Goal: Information Seeking & Learning: Learn about a topic

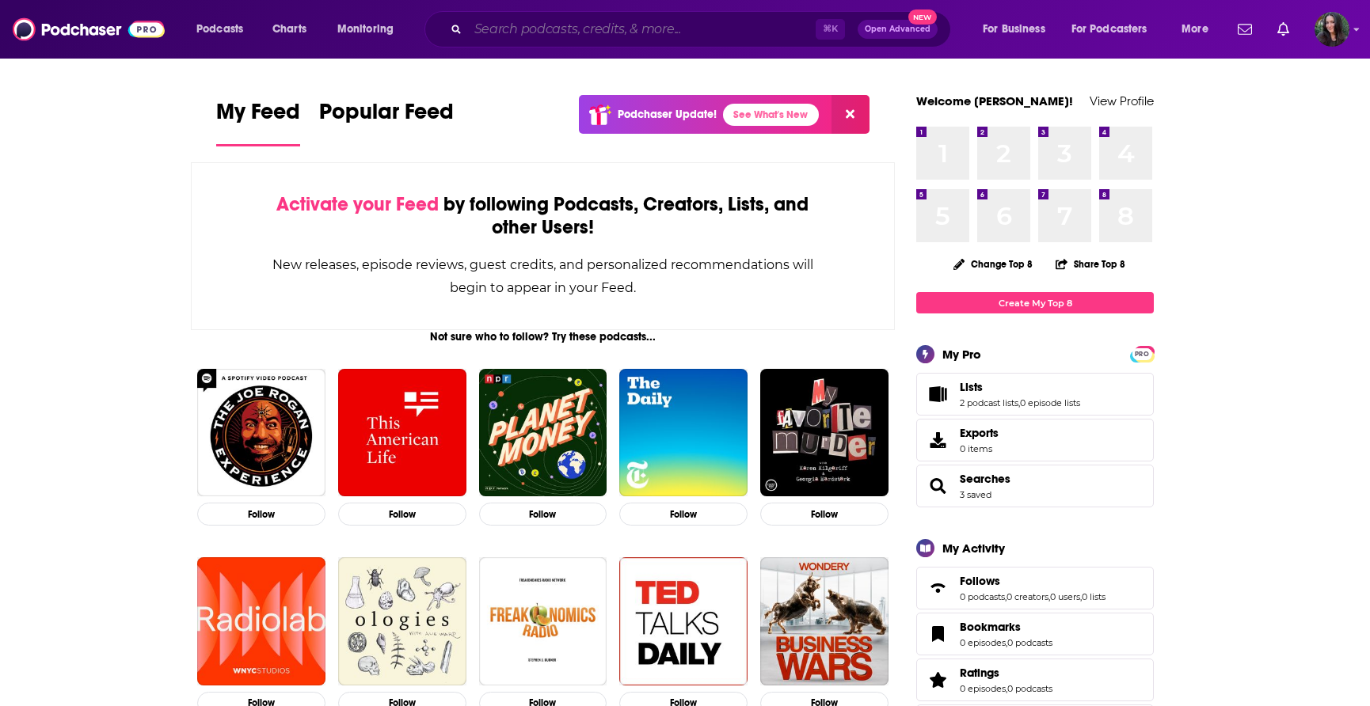
click at [596, 36] on input "Search podcasts, credits, & more..." at bounding box center [642, 29] width 348 height 25
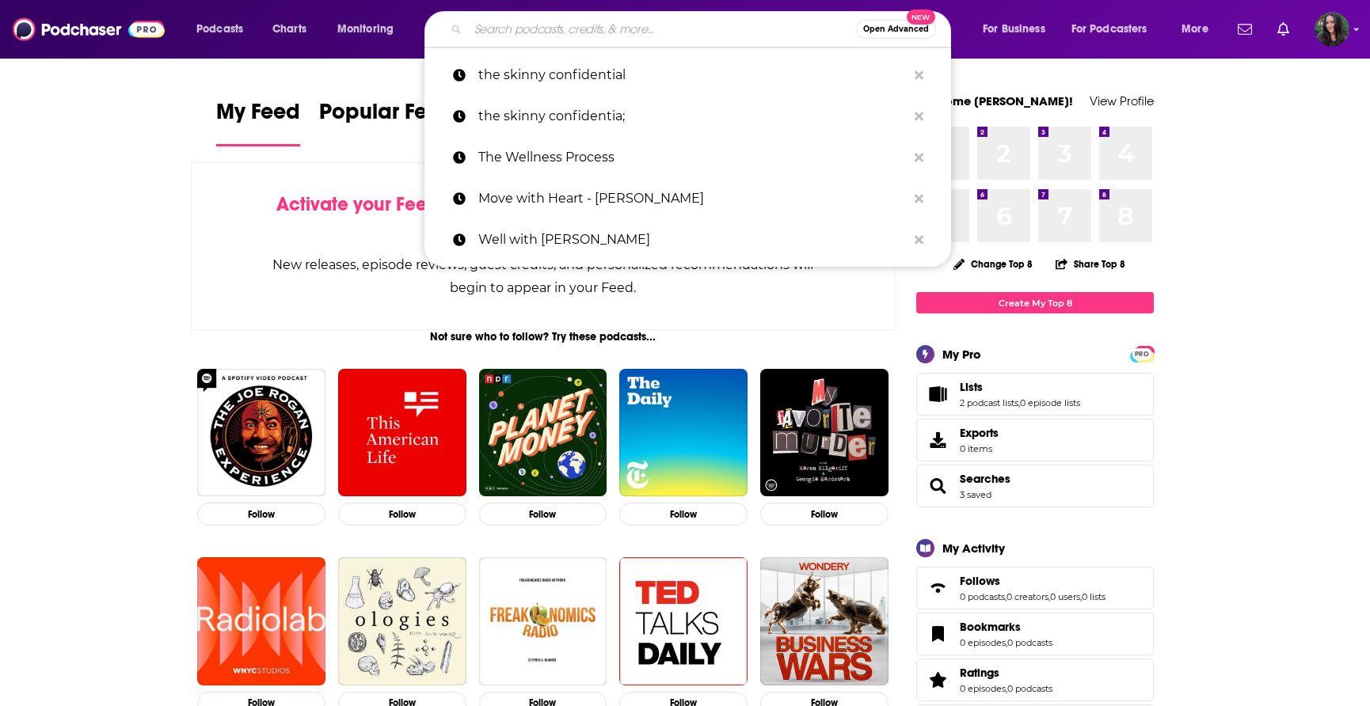
paste input "Life with [PERSON_NAME]."
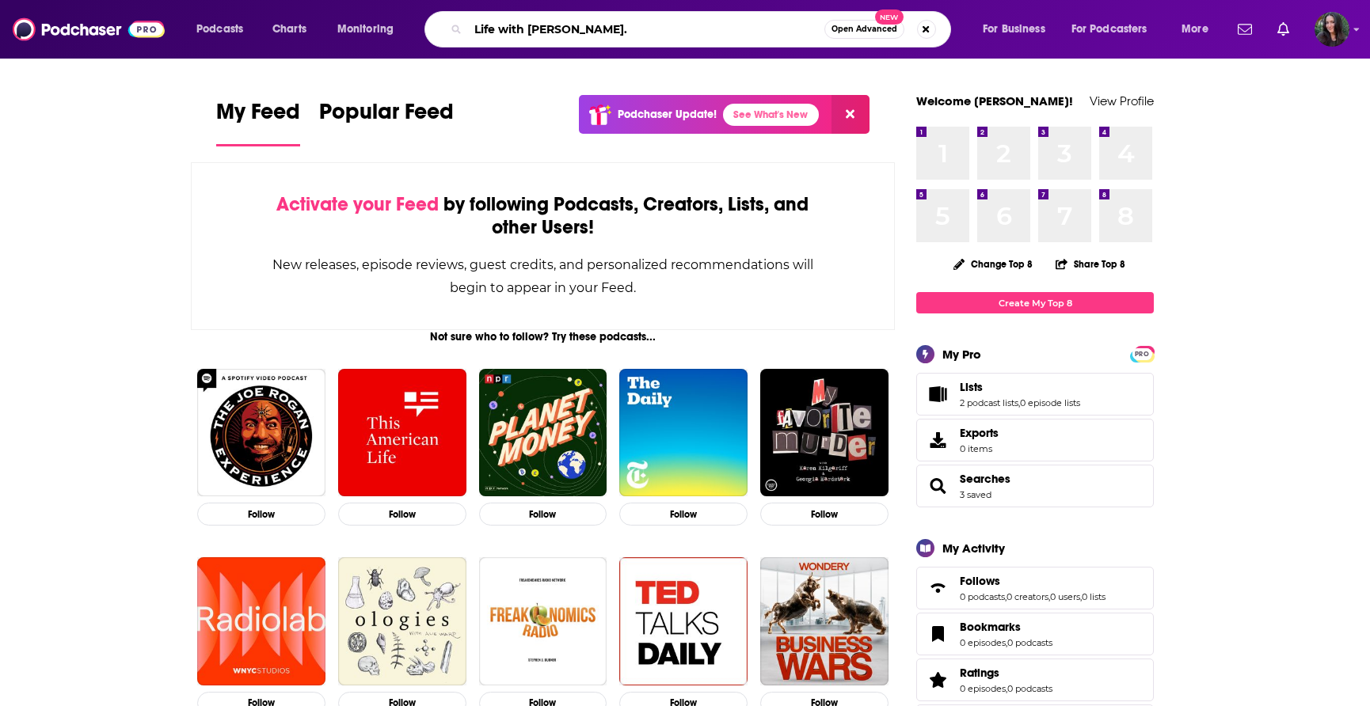
type input "Life with [PERSON_NAME]."
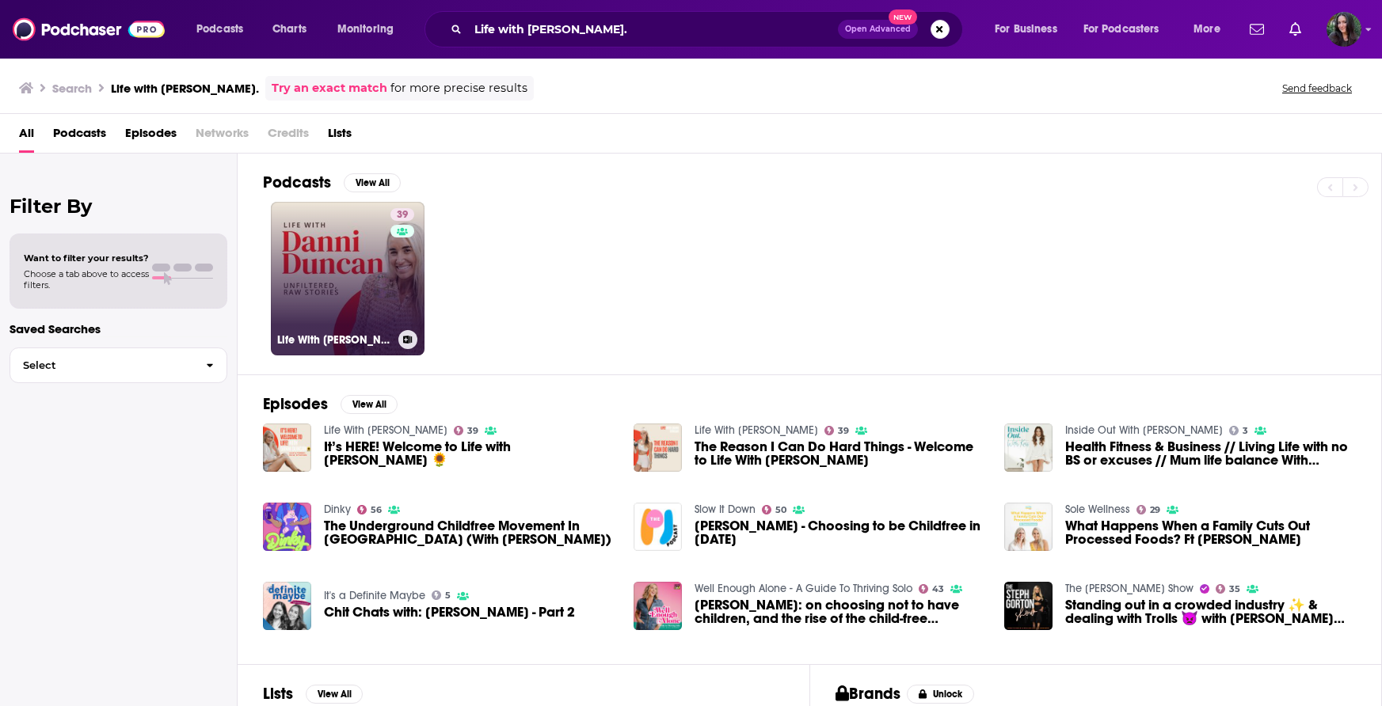
click at [379, 307] on link "39 Life With [PERSON_NAME]" at bounding box center [348, 279] width 154 height 154
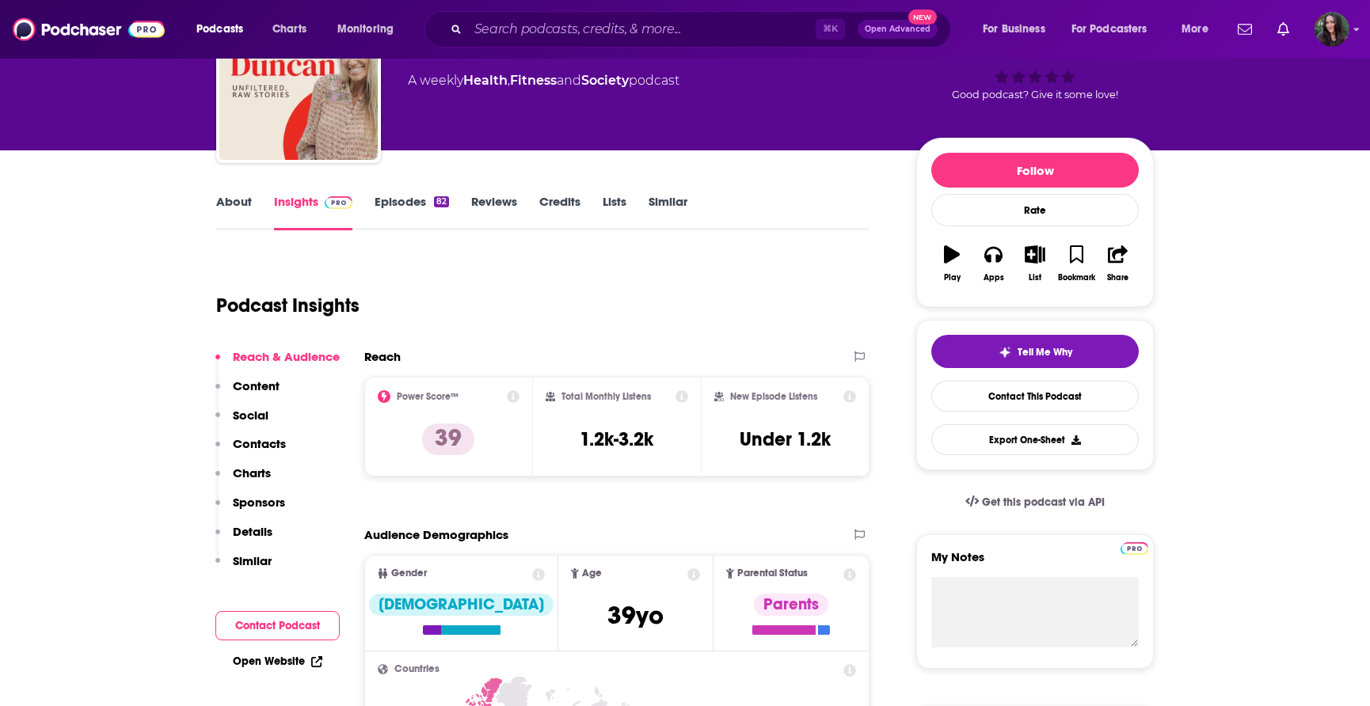
scroll to position [127, 0]
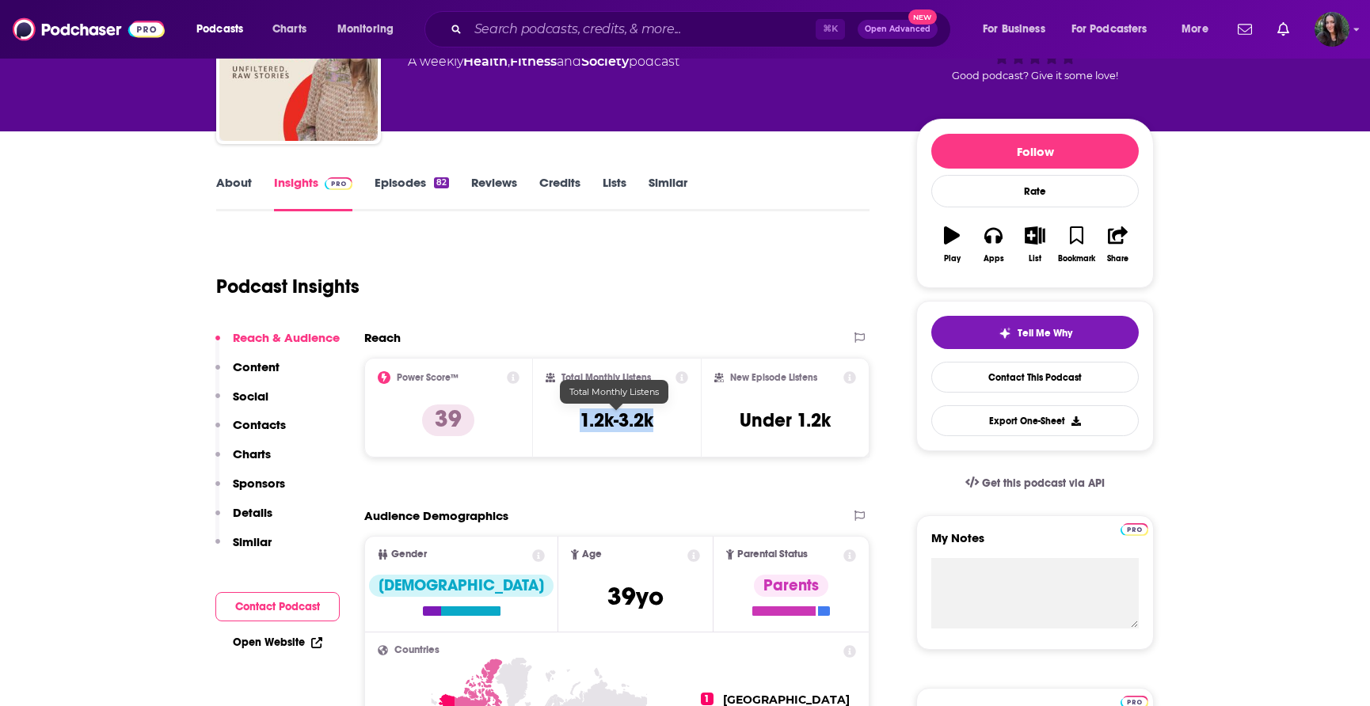
drag, startPoint x: 557, startPoint y: 418, endPoint x: 673, endPoint y: 425, distance: 116.6
click at [673, 425] on div "Total Monthly Listens 1.2k-3.2k" at bounding box center [617, 407] width 143 height 73
copy h3 "1.2k-3.2k"
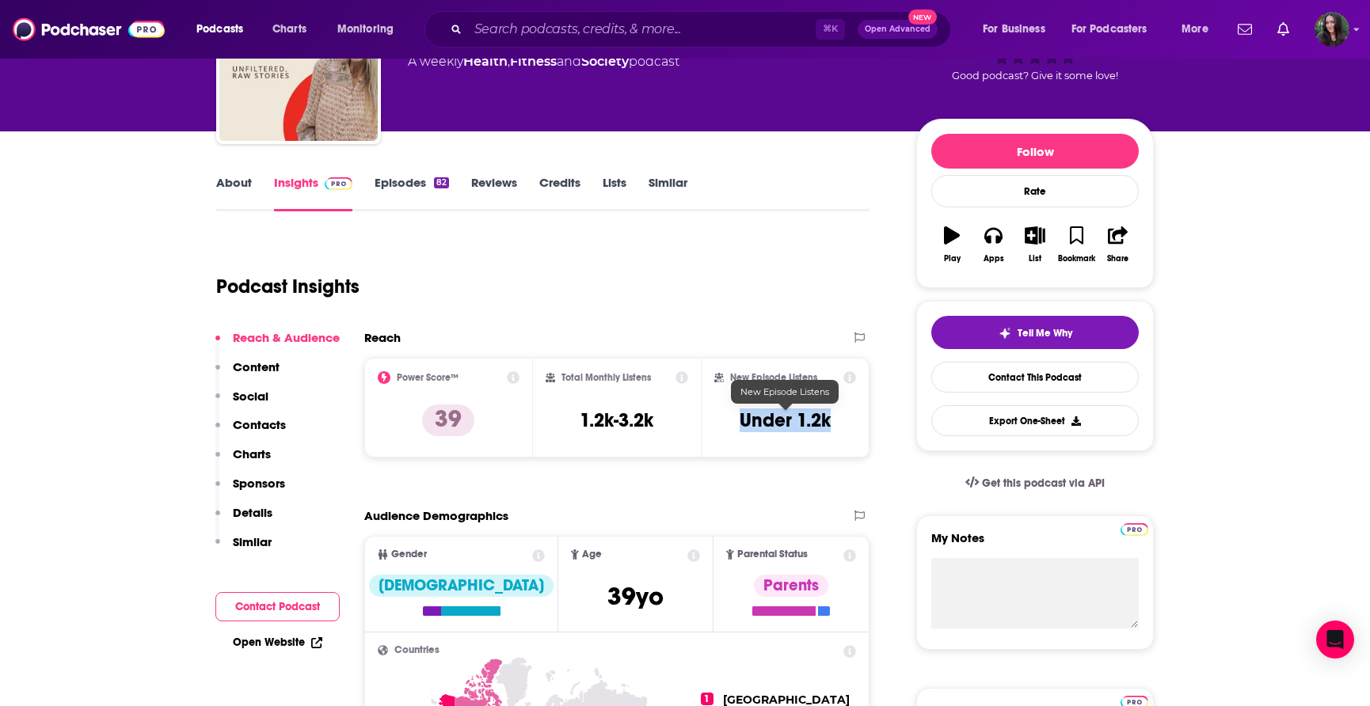
drag, startPoint x: 719, startPoint y: 432, endPoint x: 852, endPoint y: 433, distance: 133.0
click at [852, 433] on div "New Episode Listens Under 1.2k" at bounding box center [785, 407] width 142 height 73
copy h3 "Under 1.2k"
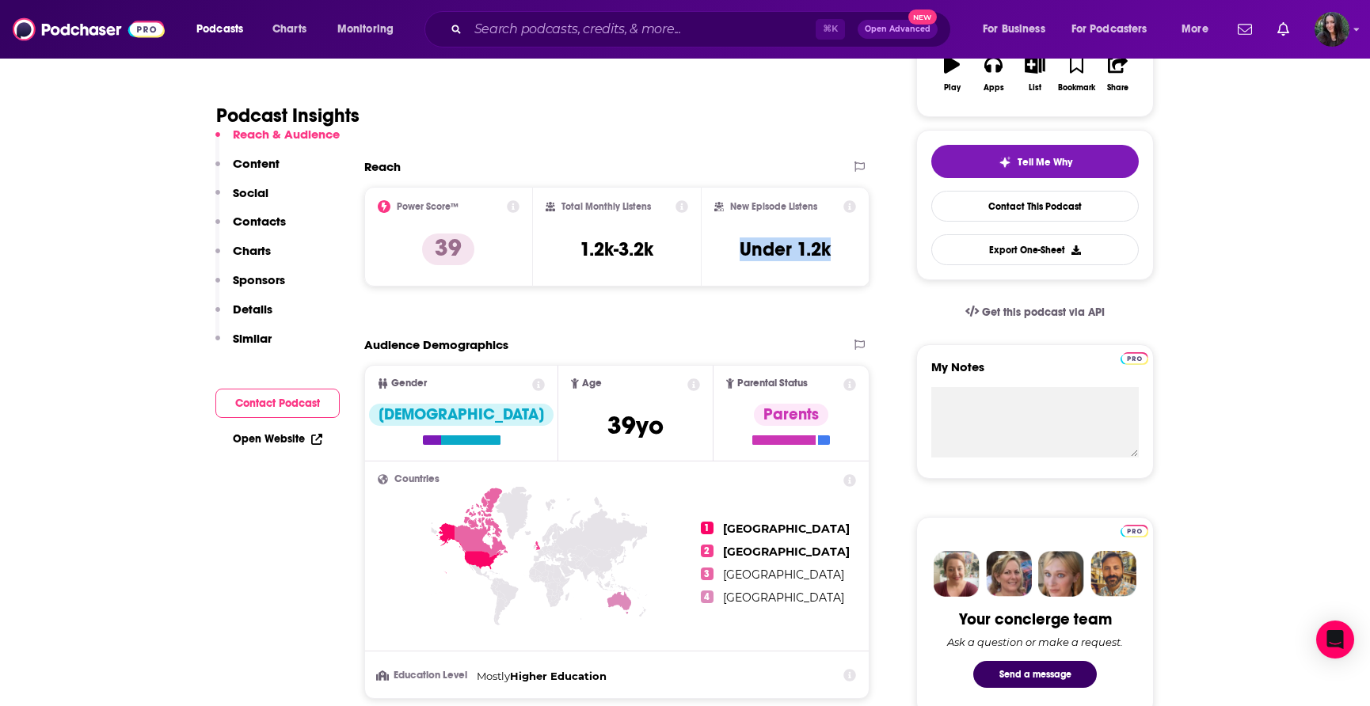
scroll to position [322, 0]
